Goal: Ask a question

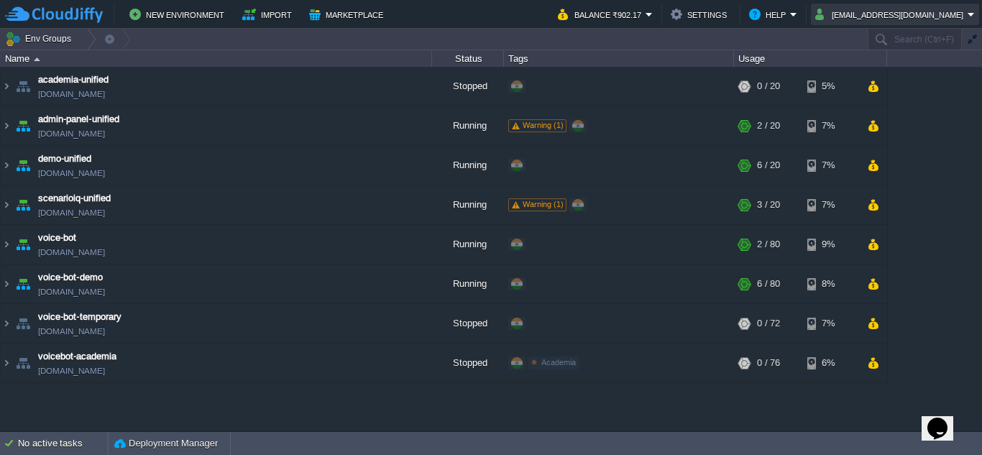
click at [887, 14] on button "[EMAIL_ADDRESS][DOMAIN_NAME]" at bounding box center [891, 14] width 152 height 17
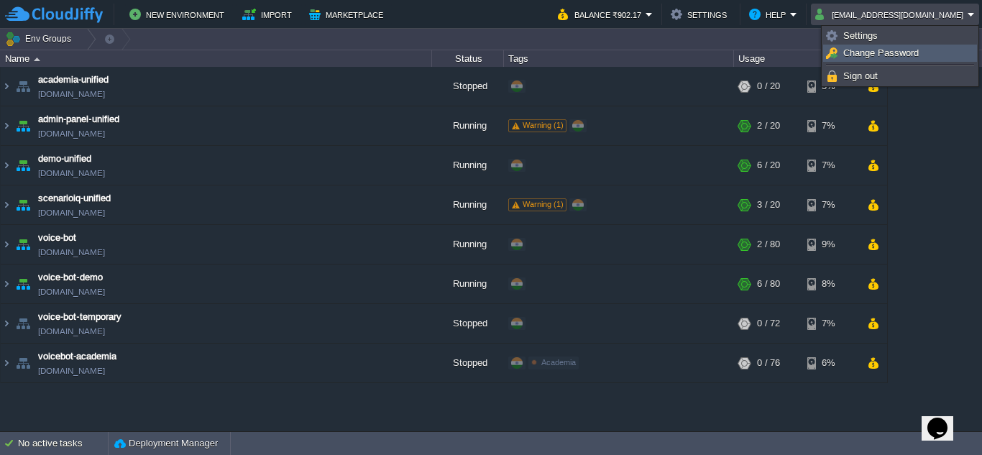
click at [863, 53] on span "Change Password" at bounding box center [880, 52] width 75 height 11
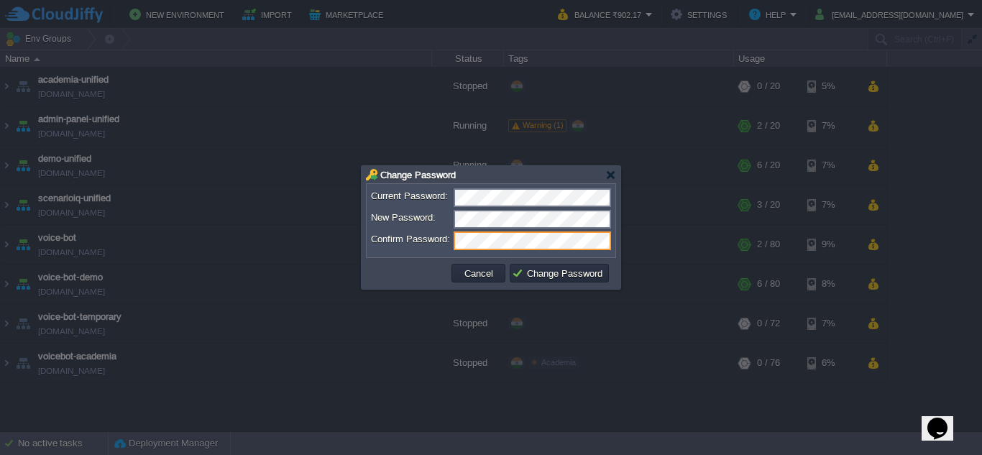
click at [396, 272] on td at bounding box center [409, 273] width 80 height 23
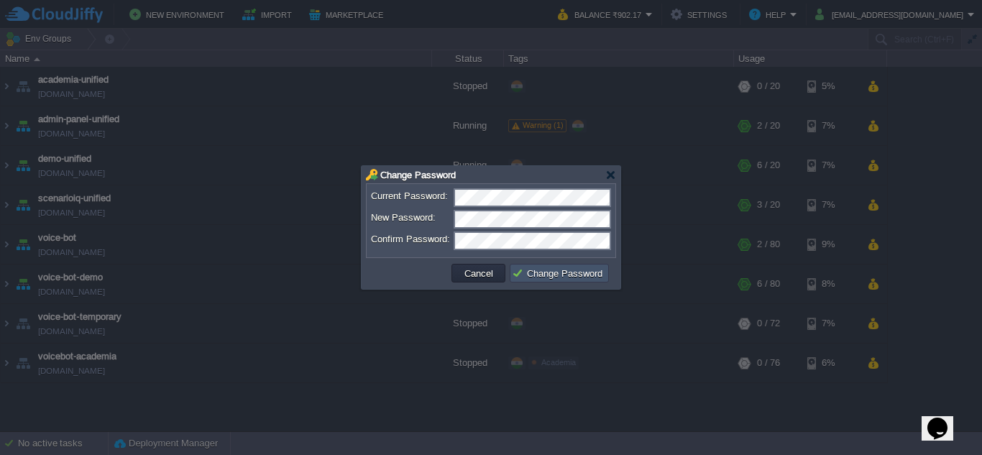
click at [548, 277] on button "Change Password" at bounding box center [559, 273] width 95 height 13
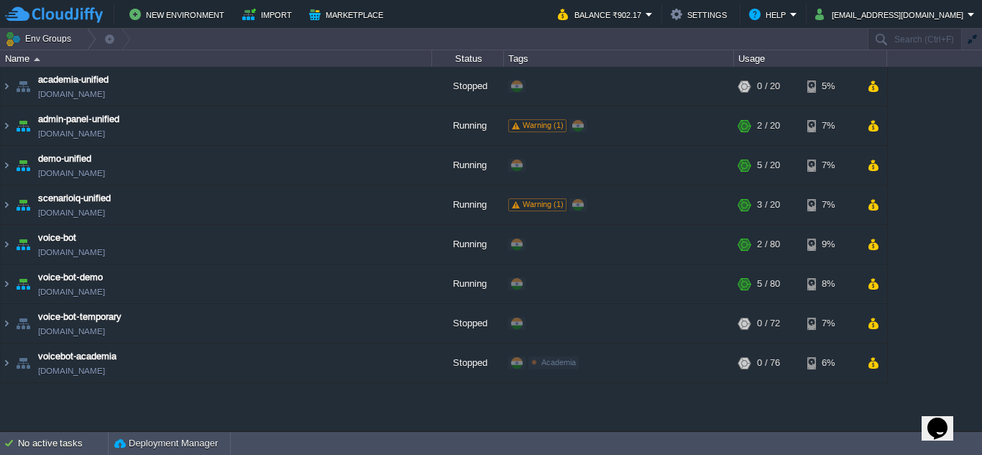
click at [941, 423] on icon "Chat widget" at bounding box center [937, 429] width 20 height 22
click at [890, 454] on p "New Conversation" at bounding box center [842, 460] width 240 height 13
type input "917720086663"
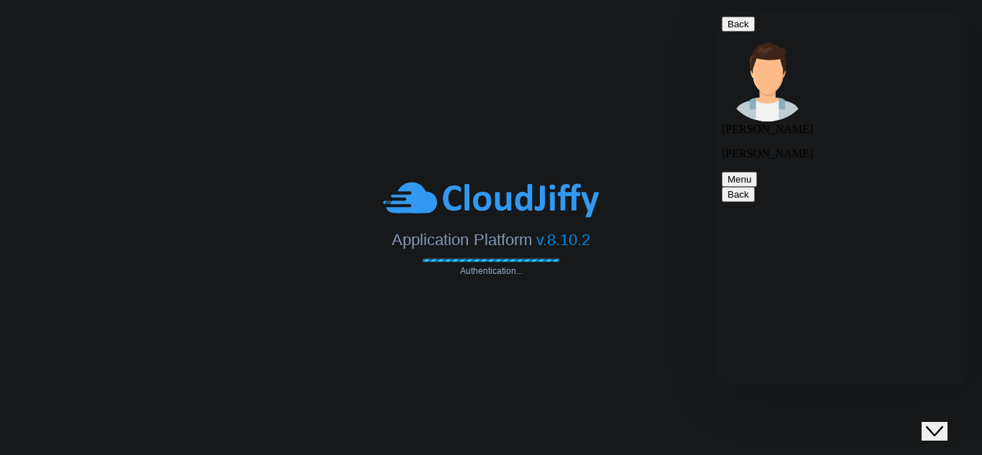
scroll to position [397, 0]
click at [716, 11] on textarea at bounding box center [716, 11] width 0 height 0
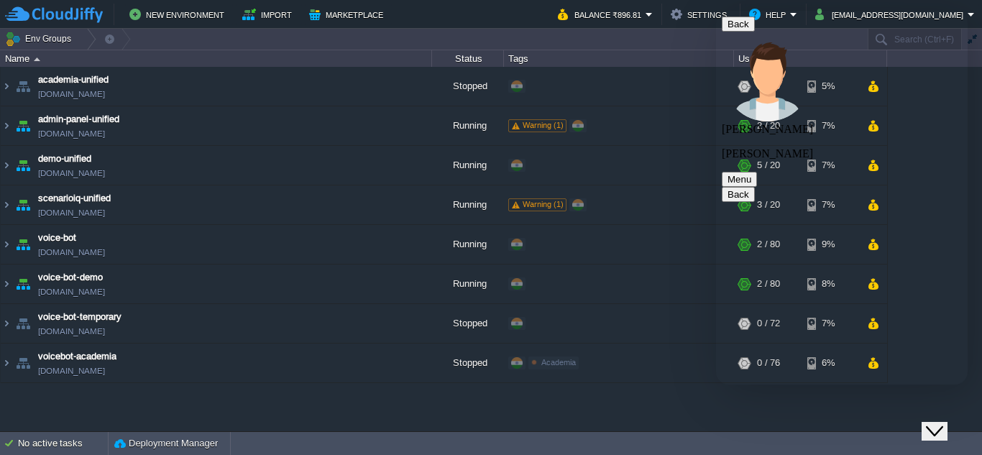
scroll to position [0, 0]
type textarea "can you call me on this number 7720086663"
type textarea "as it import we want to go live and your system stuck whcih"
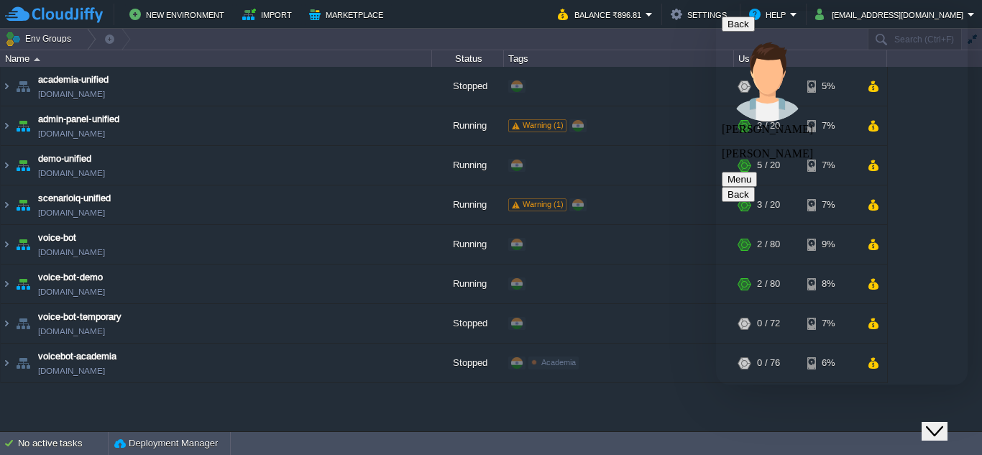
type textarea "p"
type textarea "not expected"
click at [716, 11] on textarea at bounding box center [716, 11] width 0 height 0
click at [757, 172] on button "Menu" at bounding box center [739, 179] width 35 height 15
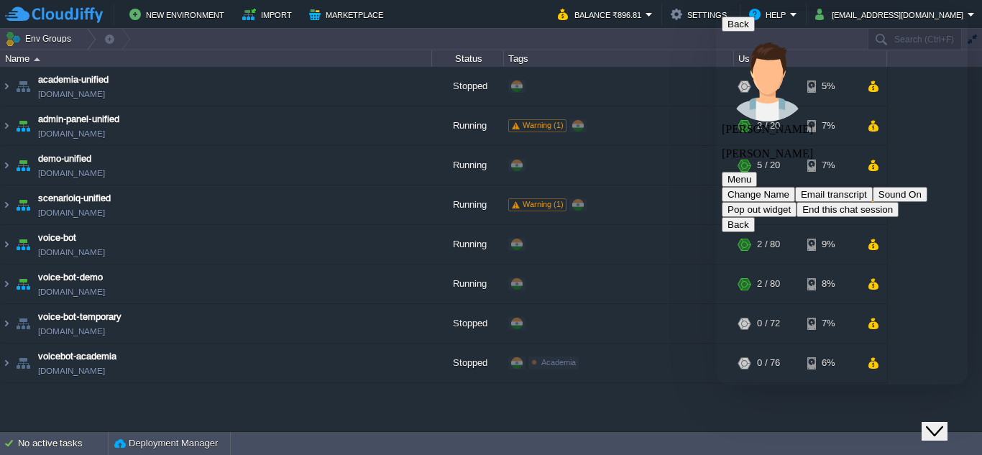
scroll to position [615, 0]
click at [757, 172] on button "Menu" at bounding box center [739, 179] width 35 height 15
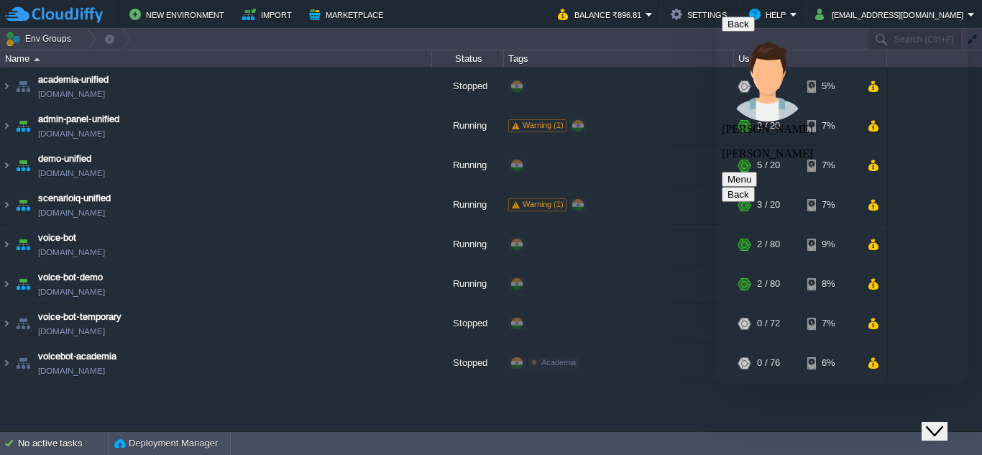
click at [716, 11] on div "Rate this chat Upload File Insert emoji" at bounding box center [716, 11] width 0 height 0
click at [716, 11] on textarea at bounding box center [716, 11] width 0 height 0
type textarea "why this account unable to redylp"
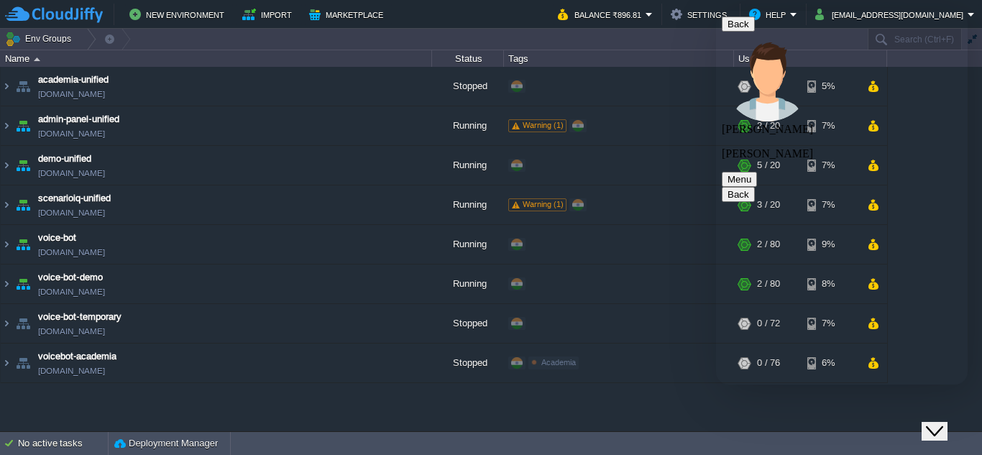
click at [716, 11] on div "Rate this chat Upload File Insert emoji" at bounding box center [716, 11] width 0 height 0
click at [716, 11] on textarea at bounding box center [716, 11] width 0 height 0
type textarea "can i have your number to call"
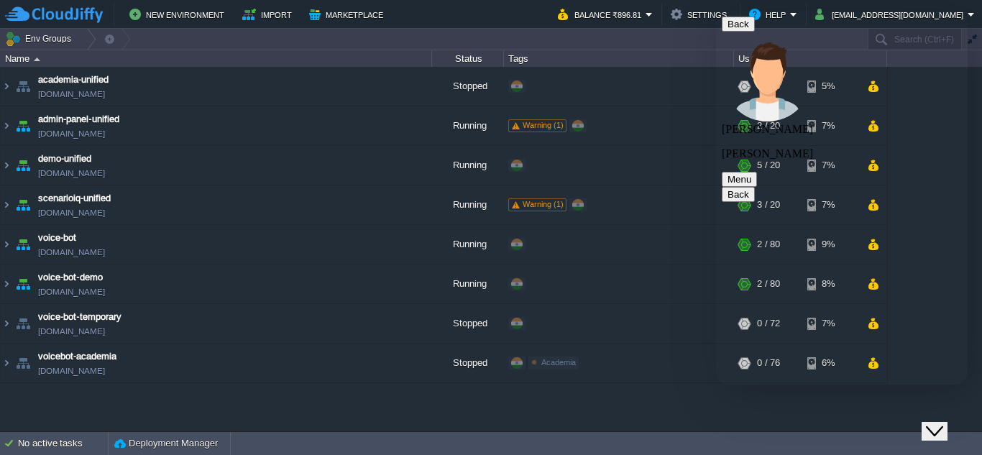
type textarea "pleaws call now"
type textarea "it from 022"
type textarea ">"
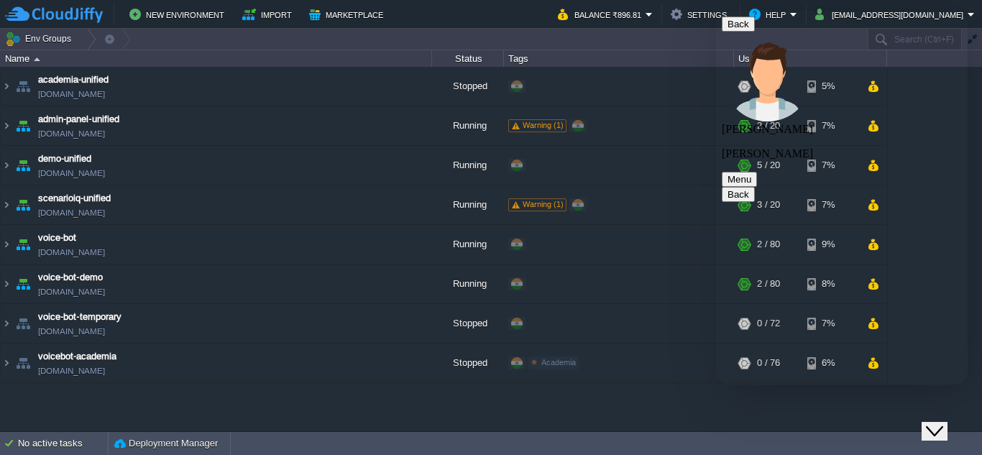
type textarea "?"
click at [506, 10] on td "New Environment Import Marketplace" at bounding box center [273, 15] width 536 height 22
click at [943, 423] on div "Close Chat This icon closes the chat window." at bounding box center [934, 431] width 17 height 17
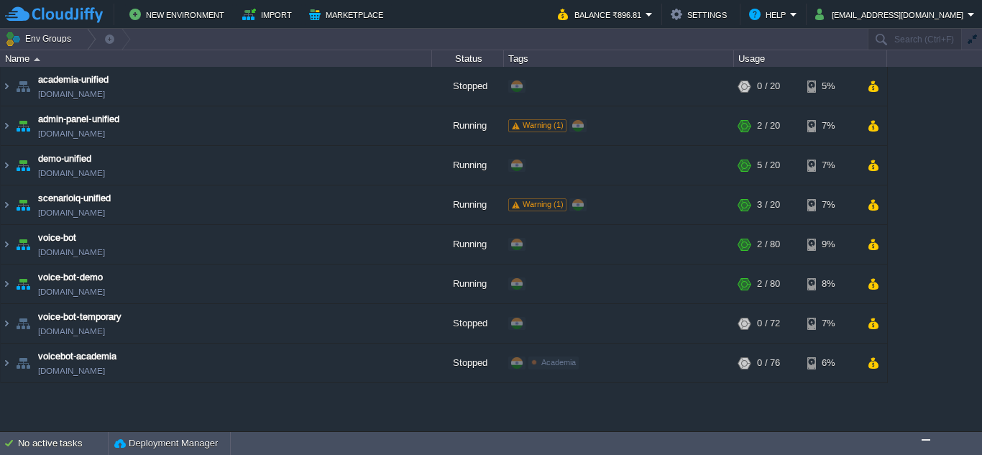
click at [495, 407] on div "academia-unified [DOMAIN_NAME] Stopped + Add to Env Group RAM 0% CPU 0% 0 / 20 …" at bounding box center [491, 249] width 982 height 364
click at [926, 440] on img "Chat widget" at bounding box center [926, 440] width 0 height 0
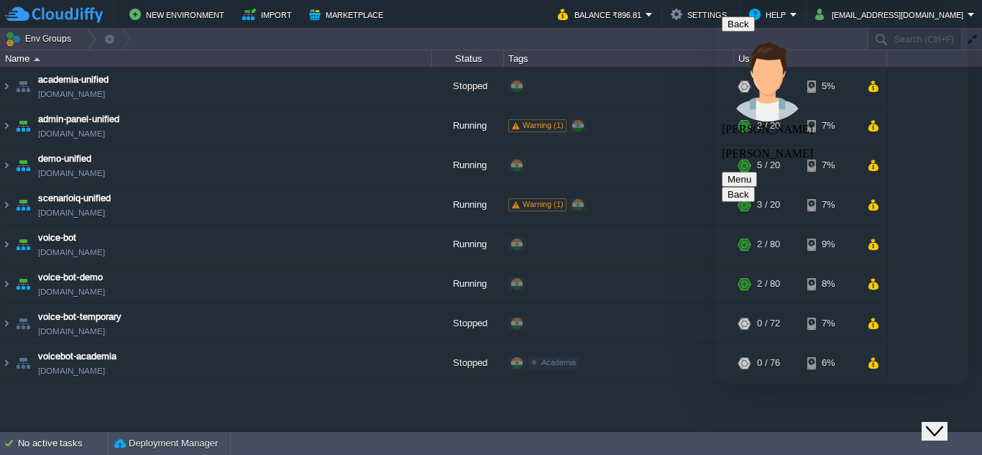
drag, startPoint x: 783, startPoint y: 357, endPoint x: 778, endPoint y: 367, distance: 11.0
click at [911, 147] on p "[PERSON_NAME]" at bounding box center [842, 153] width 240 height 13
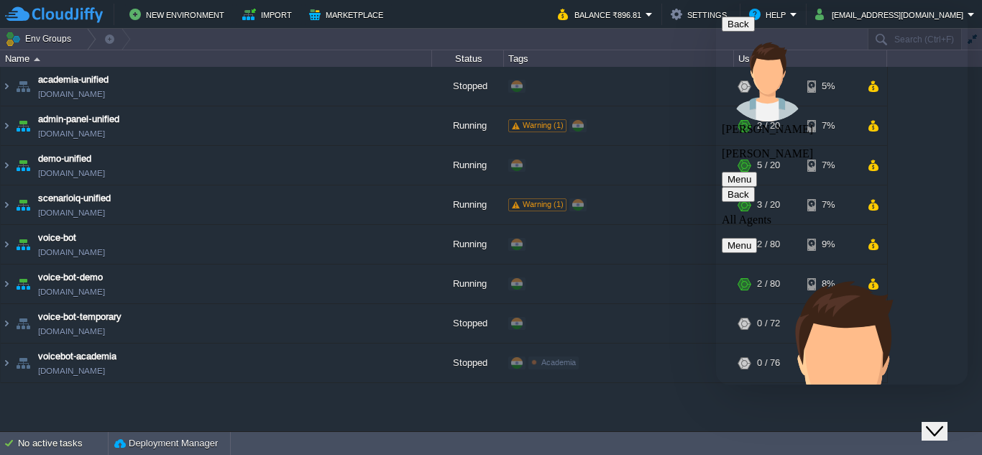
click at [753, 187] on div "Back All Agents" at bounding box center [842, 207] width 240 height 40
click at [727, 189] on icon "button" at bounding box center [727, 194] width 0 height 11
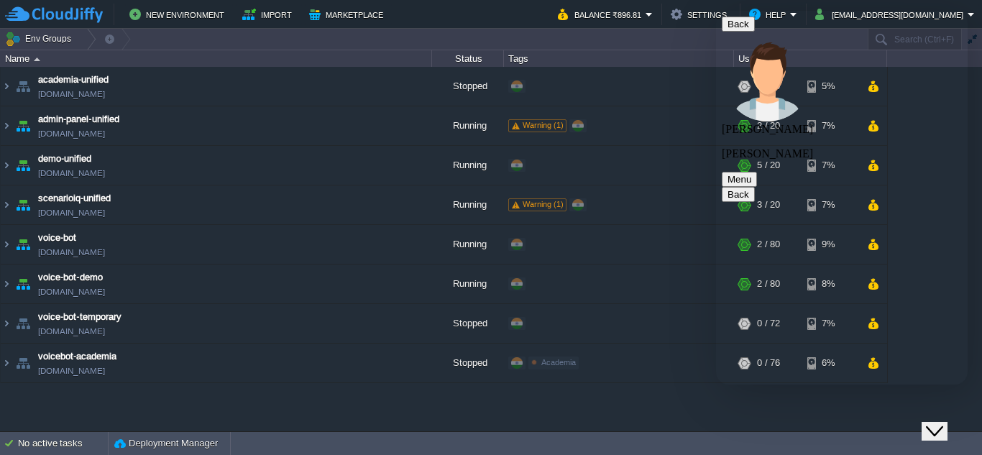
scroll to position [1070, 0]
click at [716, 11] on textarea at bounding box center [716, 11] width 0 height 0
click at [685, 441] on td "No active tasks Deployment Manager" at bounding box center [491, 443] width 982 height 23
click at [229, 428] on div "academia-unified [DOMAIN_NAME] Stopped + Add to Env Group RAM 0% CPU 0% 0 / 20 …" at bounding box center [491, 249] width 982 height 364
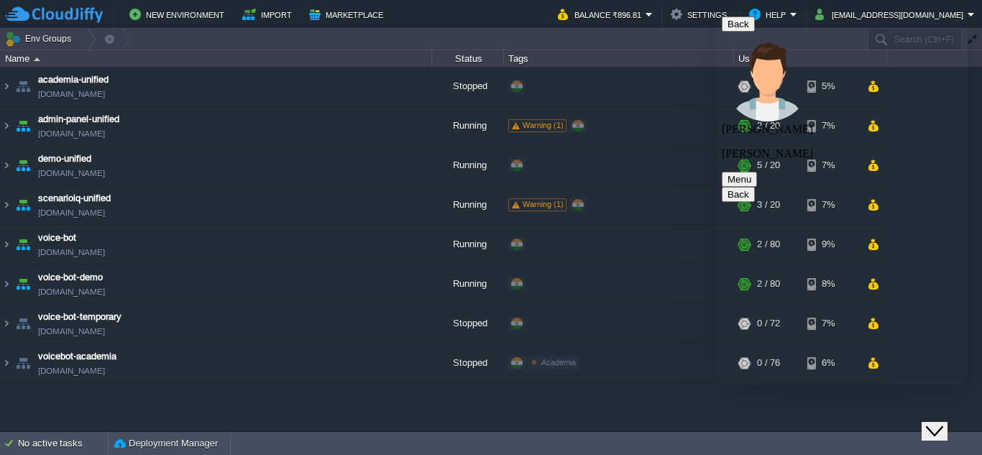
click at [185, 394] on div "academia-unified [DOMAIN_NAME] Stopped + Add to Env Group RAM 0% CPU 0% 0 / 20 …" at bounding box center [491, 249] width 982 height 364
click at [235, 403] on div "academia-unified [DOMAIN_NAME] Stopped + Add to Env Group RAM 0% CPU 0% 0 / 20 …" at bounding box center [491, 249] width 982 height 364
click at [234, 403] on div "academia-unified [DOMAIN_NAME] Stopped + Add to Env Group RAM 0% CPU 0% 0 / 20 …" at bounding box center [491, 249] width 982 height 364
click at [241, 413] on div "academia-unified [DOMAIN_NAME] Stopped + Add to Env Group RAM 0% CPU 0% 0 / 20 …" at bounding box center [491, 249] width 982 height 364
click at [247, 410] on div "academia-unified [DOMAIN_NAME] Stopped + Add to Env Group RAM 0% CPU 0% 0 / 20 …" at bounding box center [491, 249] width 982 height 364
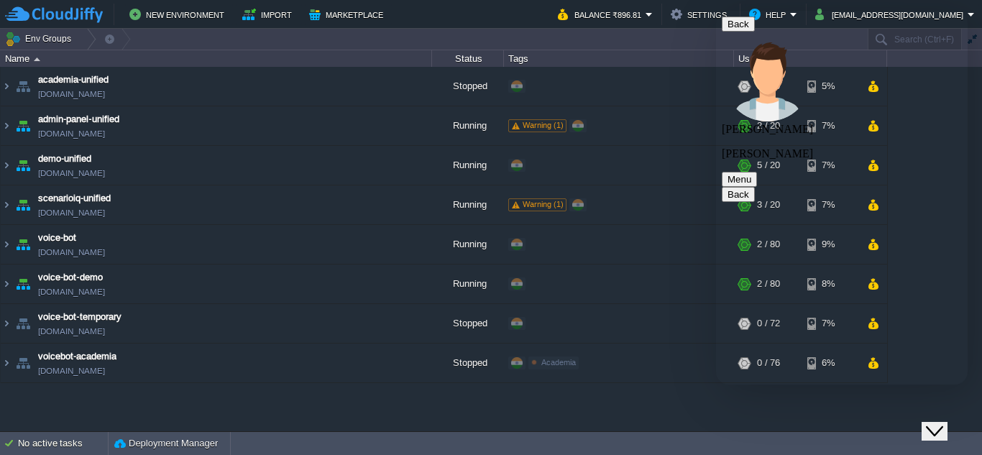
click at [201, 408] on div "academia-unified [DOMAIN_NAME] Stopped + Add to Env Group RAM 0% CPU 0% 0 / 20 …" at bounding box center [491, 249] width 982 height 364
click at [6, 122] on img at bounding box center [7, 125] width 12 height 39
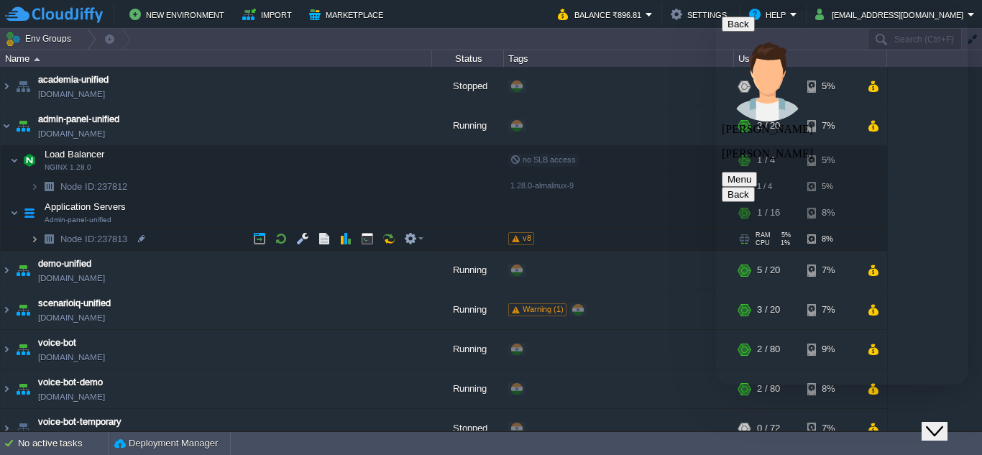
click at [32, 237] on img at bounding box center [34, 239] width 9 height 22
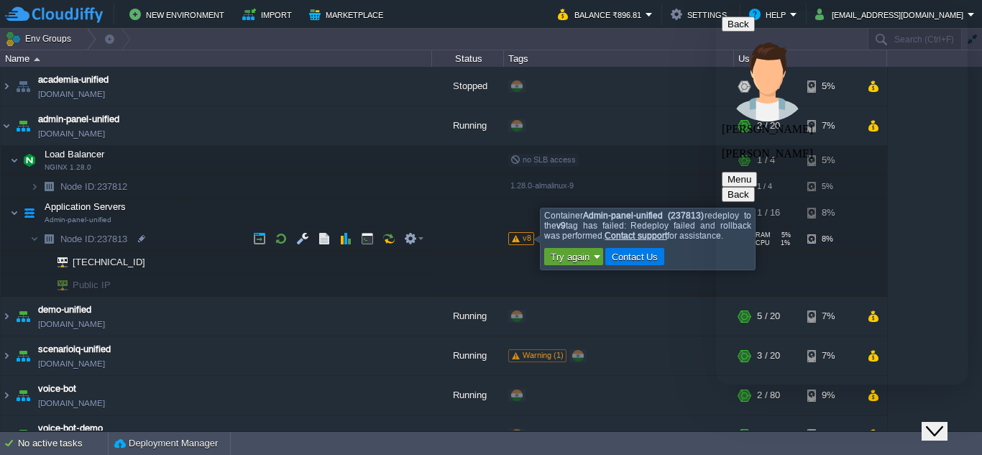
click at [523, 240] on span "v8" at bounding box center [527, 238] width 9 height 9
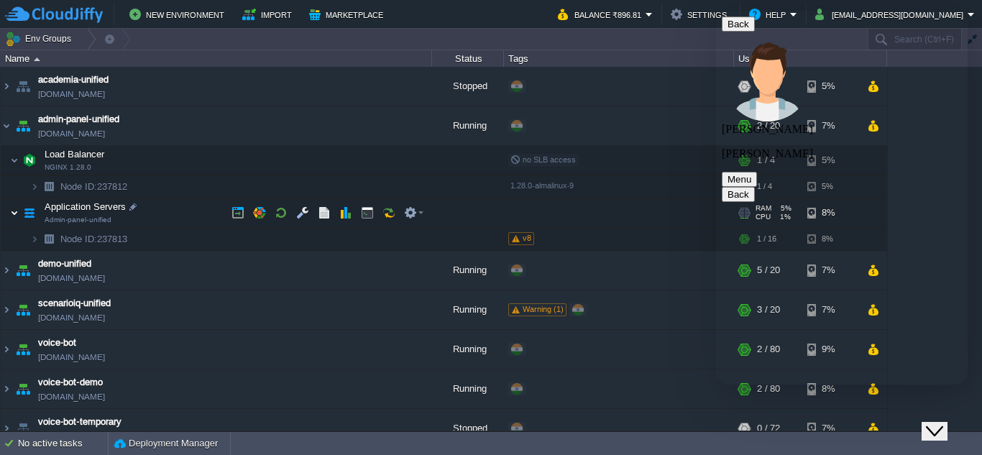
click at [14, 216] on img at bounding box center [14, 212] width 9 height 29
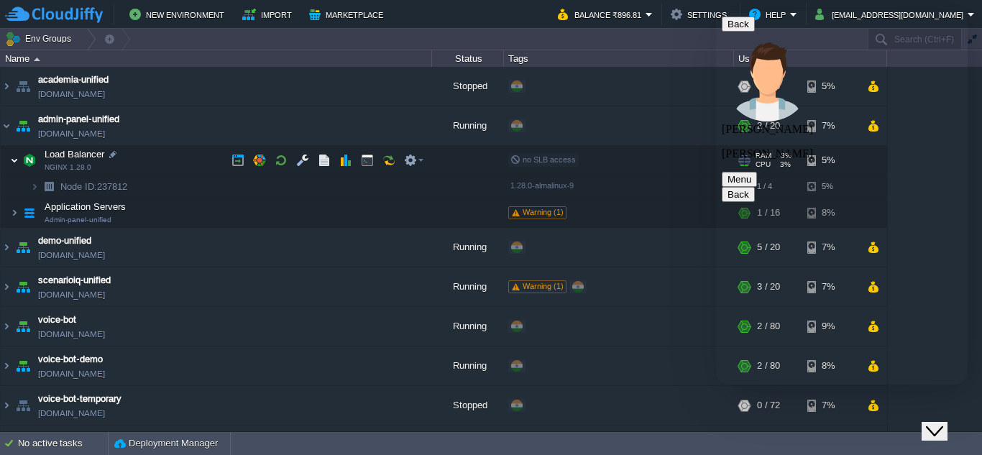
click at [12, 156] on img at bounding box center [14, 160] width 9 height 29
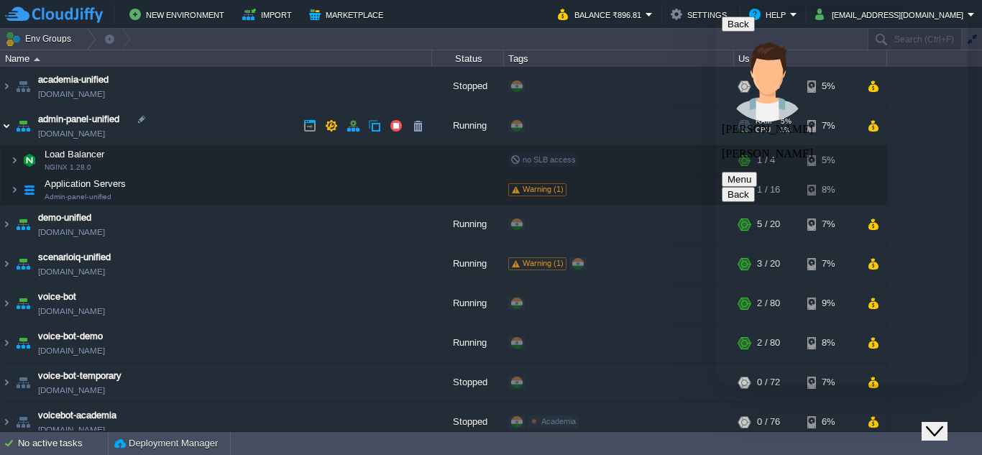
click at [6, 128] on img at bounding box center [7, 125] width 12 height 39
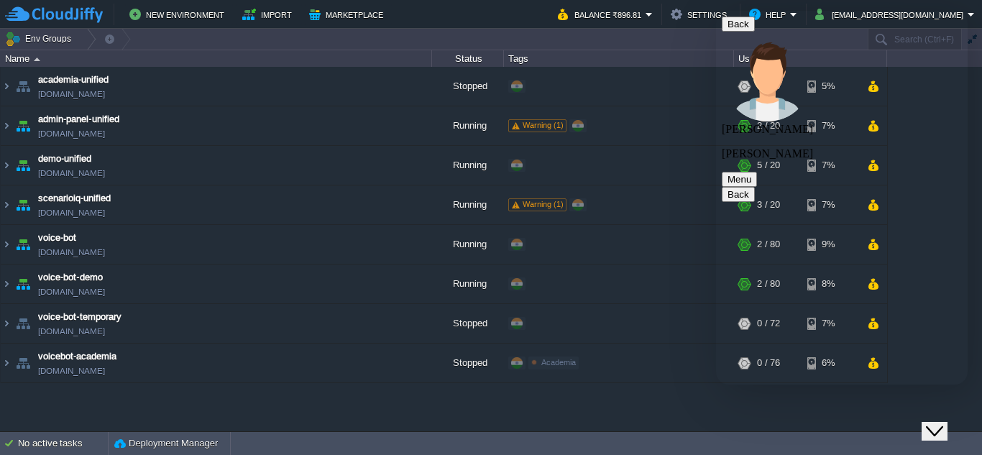
click at [757, 172] on button "Menu" at bounding box center [739, 179] width 35 height 15
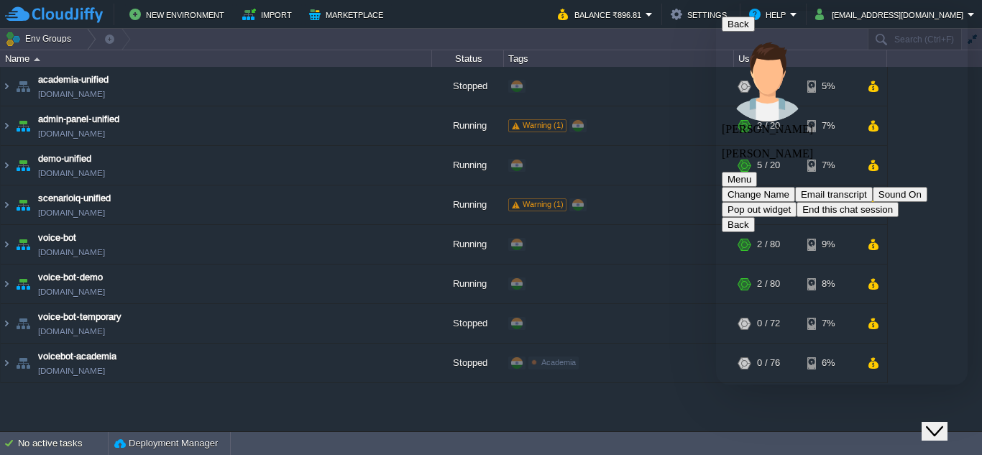
click at [876, 202] on button "End this chat session" at bounding box center [847, 209] width 102 height 15
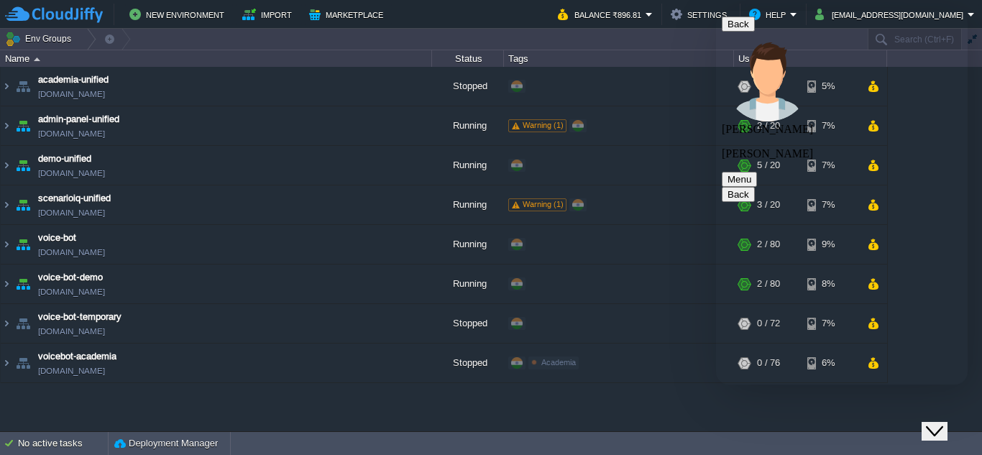
click at [947, 431] on button "Close Chat This icon closes the chat window." at bounding box center [935, 431] width 26 height 19
